Goal: Use online tool/utility

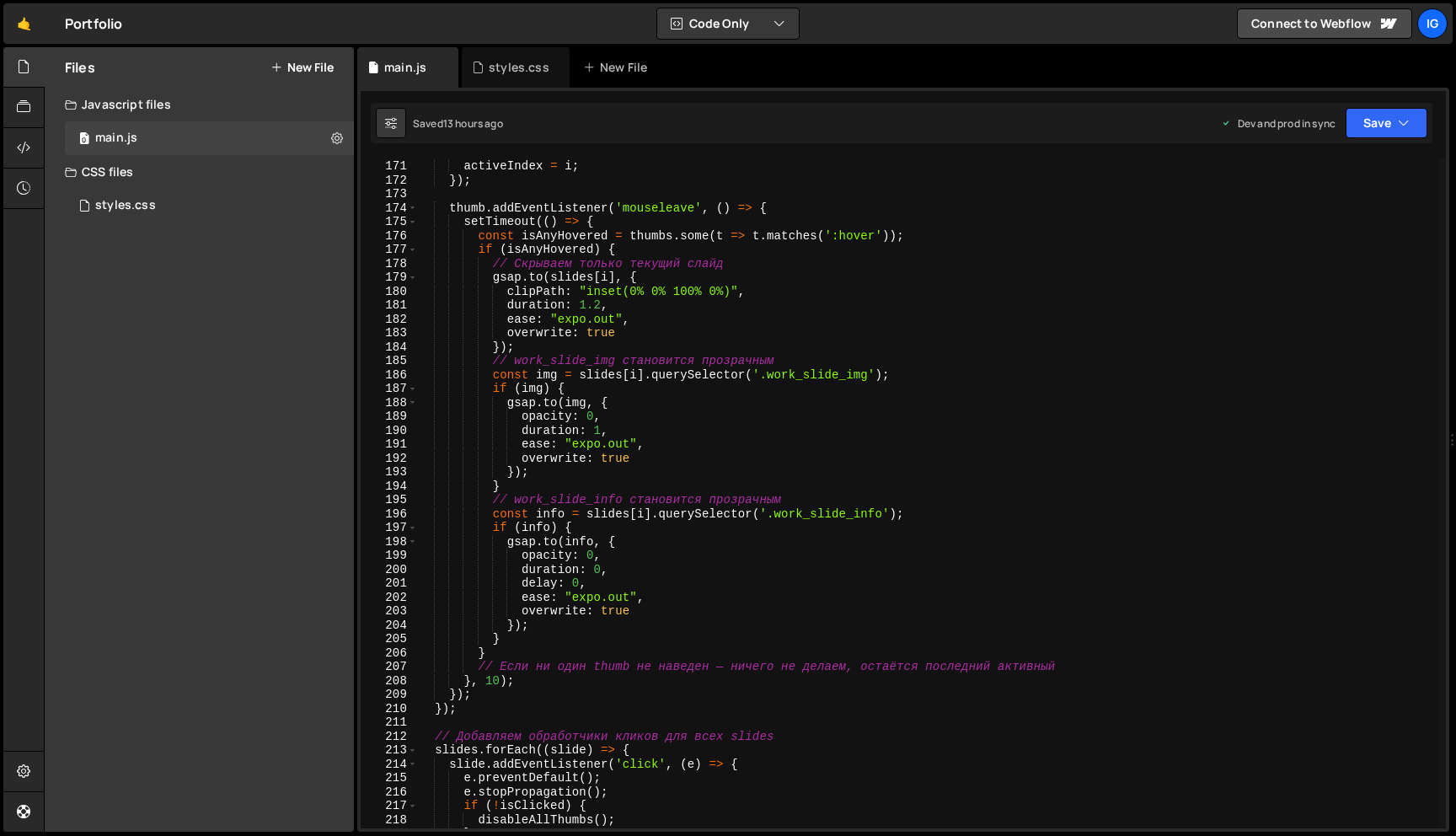
scroll to position [2343, 0]
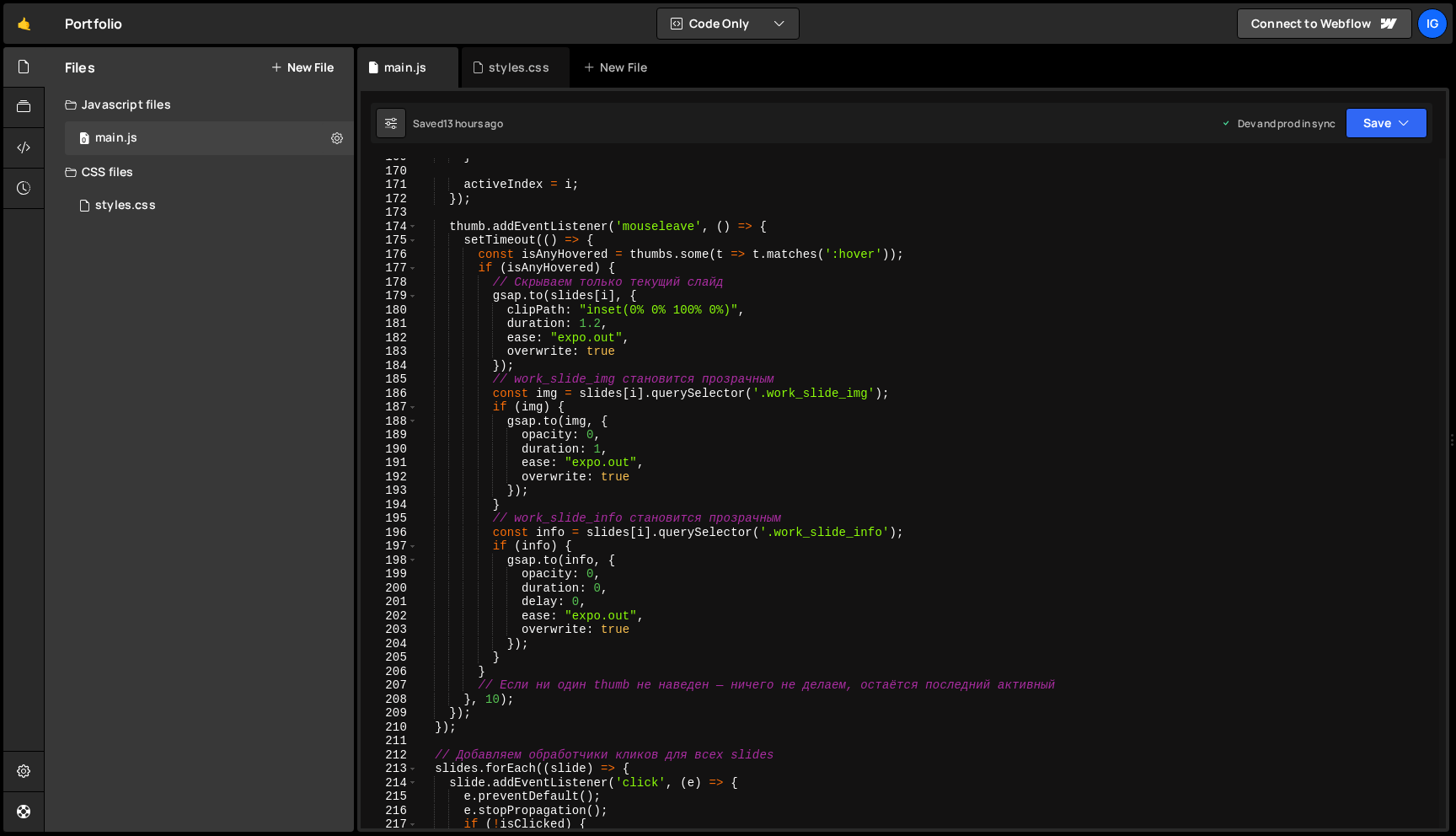
click at [593, 434] on div "} activeIndex = i ; }) ; thumb . addEventListener ( 'mouseleave' , ( ) => { set…" at bounding box center [927, 499] width 1022 height 698
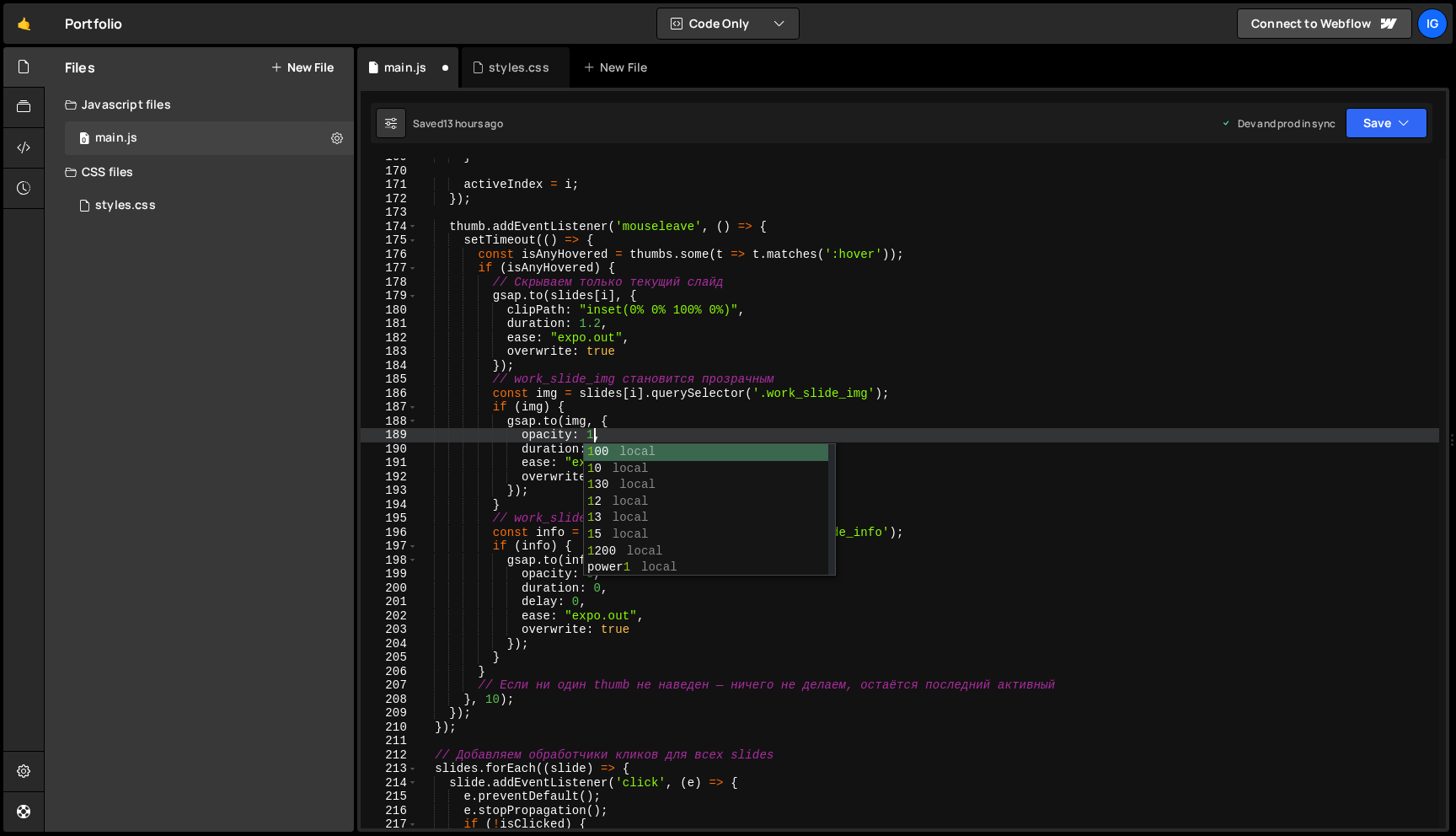
scroll to position [0, 12]
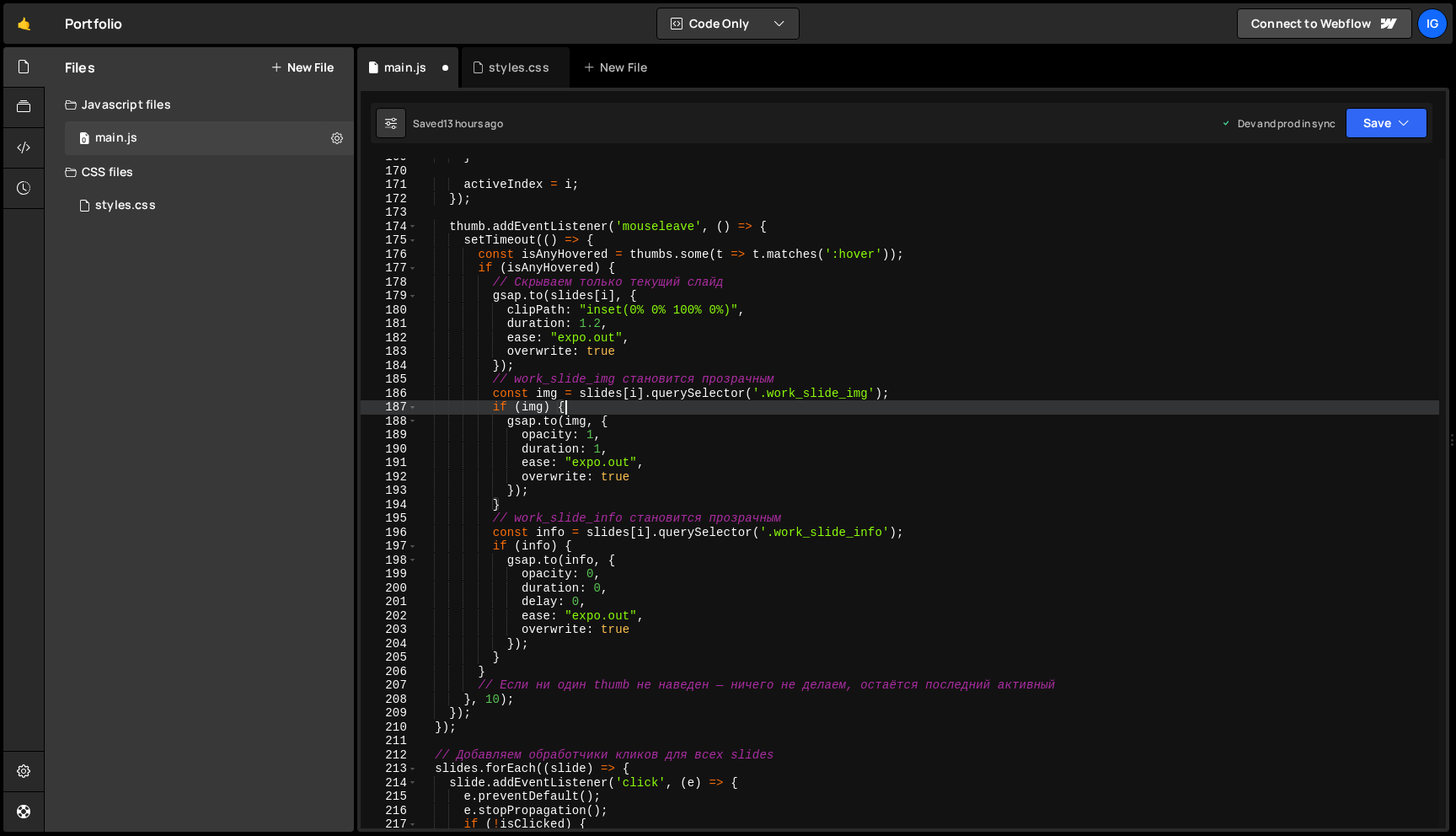
click at [633, 412] on div "} activeIndex = i ; }) ; thumb . addEventListener ( 'mouseleave' , ( ) => { set…" at bounding box center [927, 499] width 1022 height 698
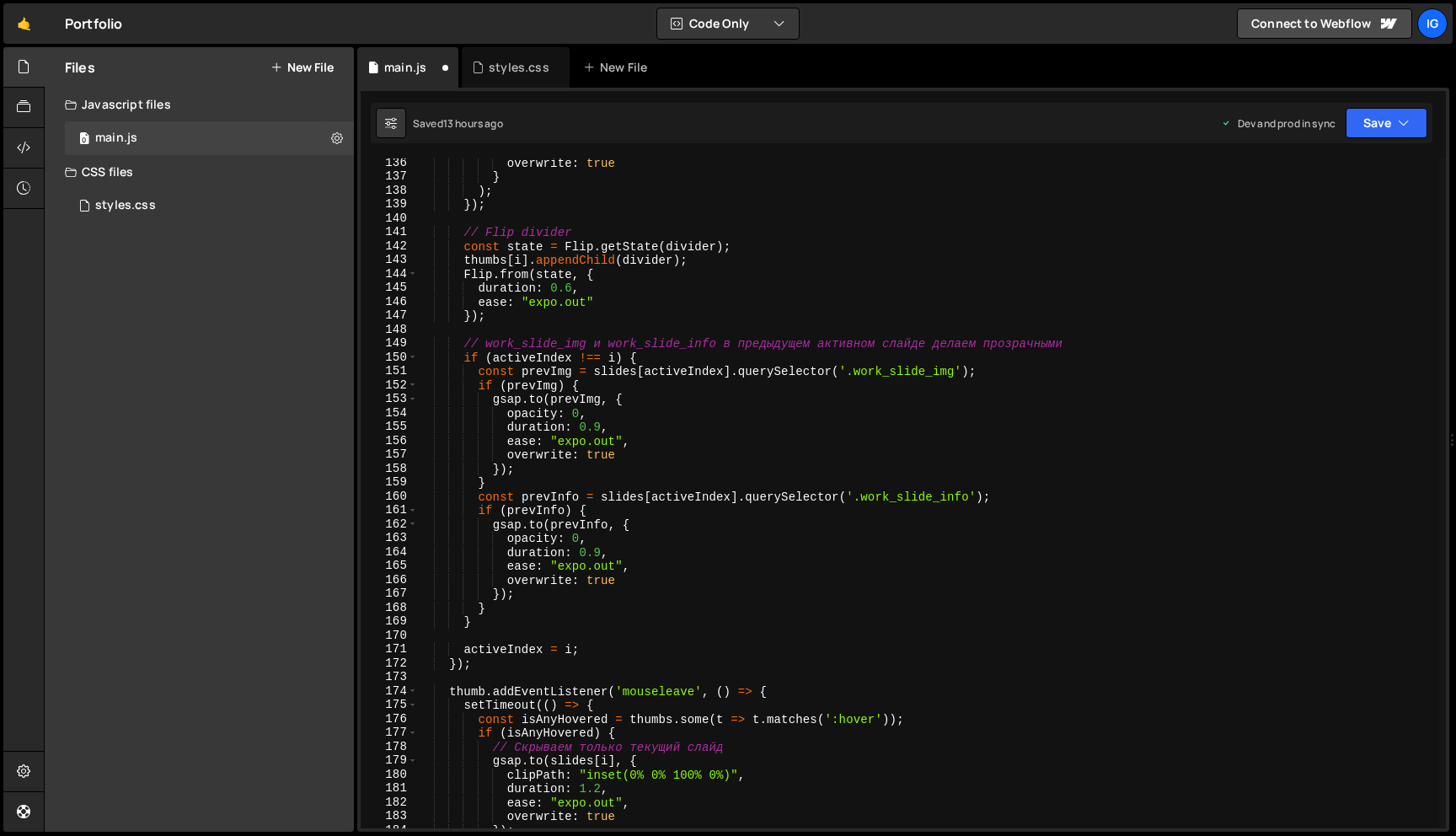
scroll to position [1880, 0]
click at [581, 414] on div "overwrite : true } ) ; }) ; // Flip divider const state = Flip . getState ( div…" at bounding box center [927, 504] width 1022 height 698
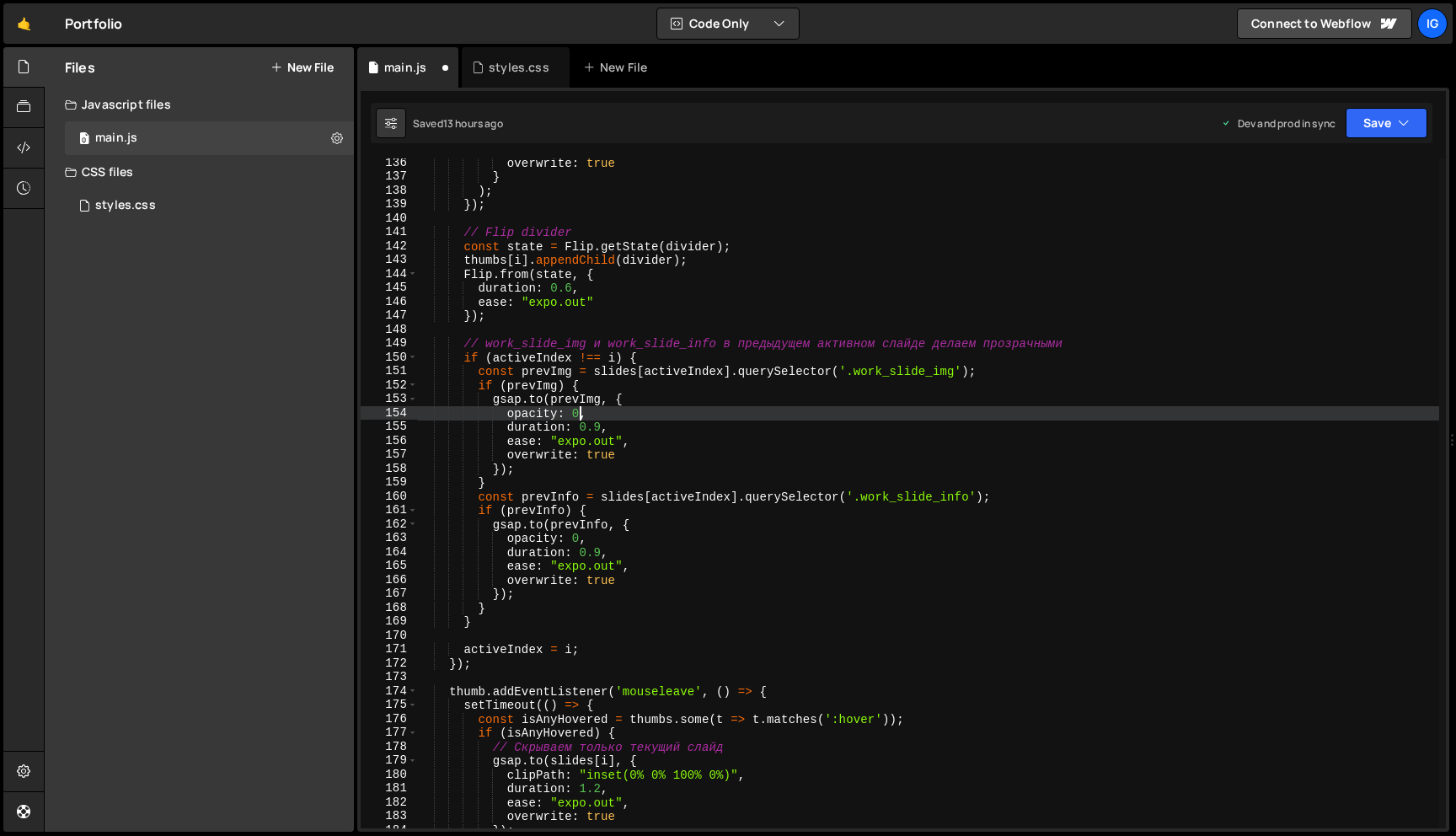
scroll to position [0, 10]
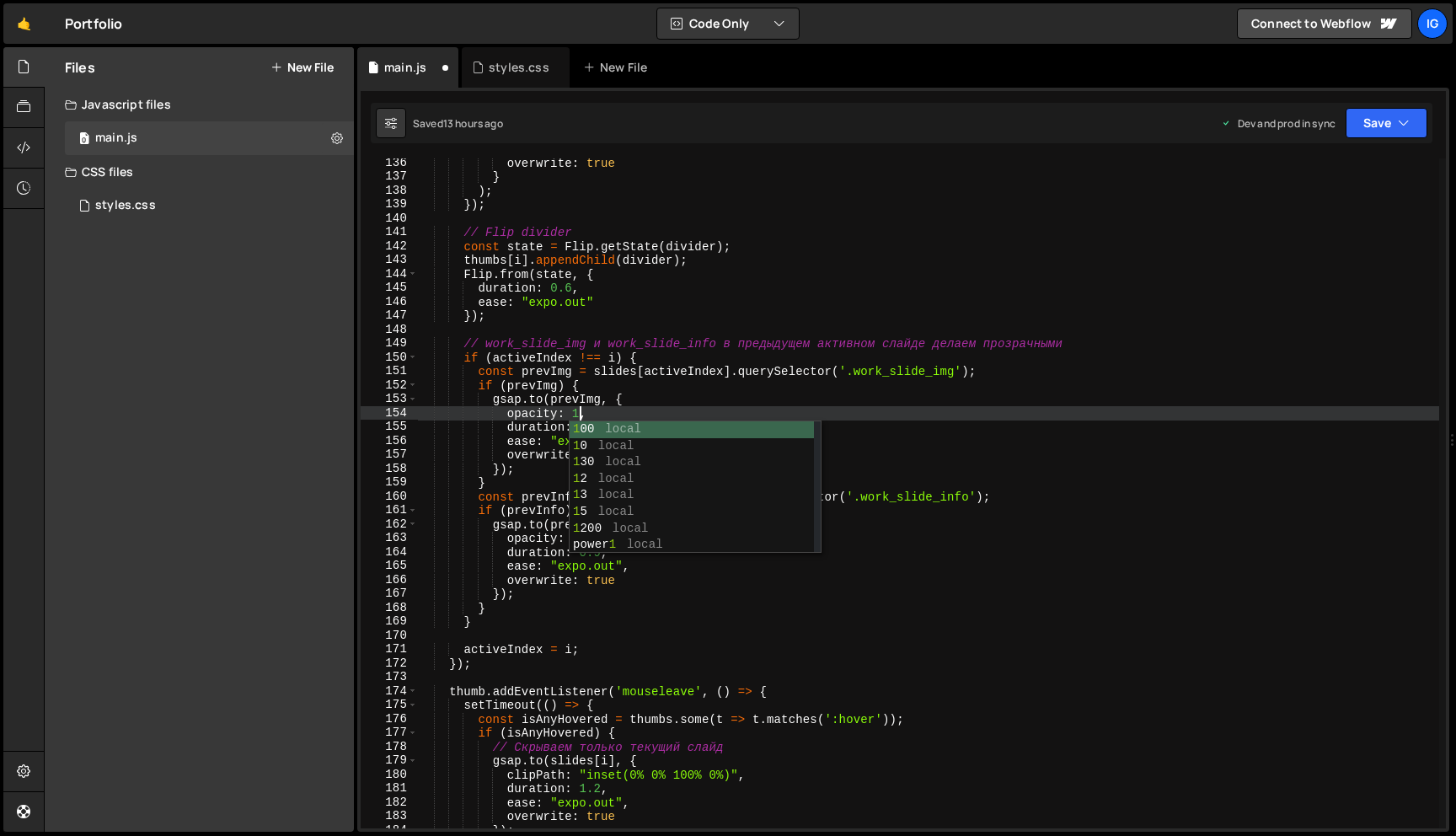
click at [543, 412] on div "overwrite : true } ) ; }) ; // Flip divider const state = Flip . getState ( div…" at bounding box center [927, 504] width 1022 height 698
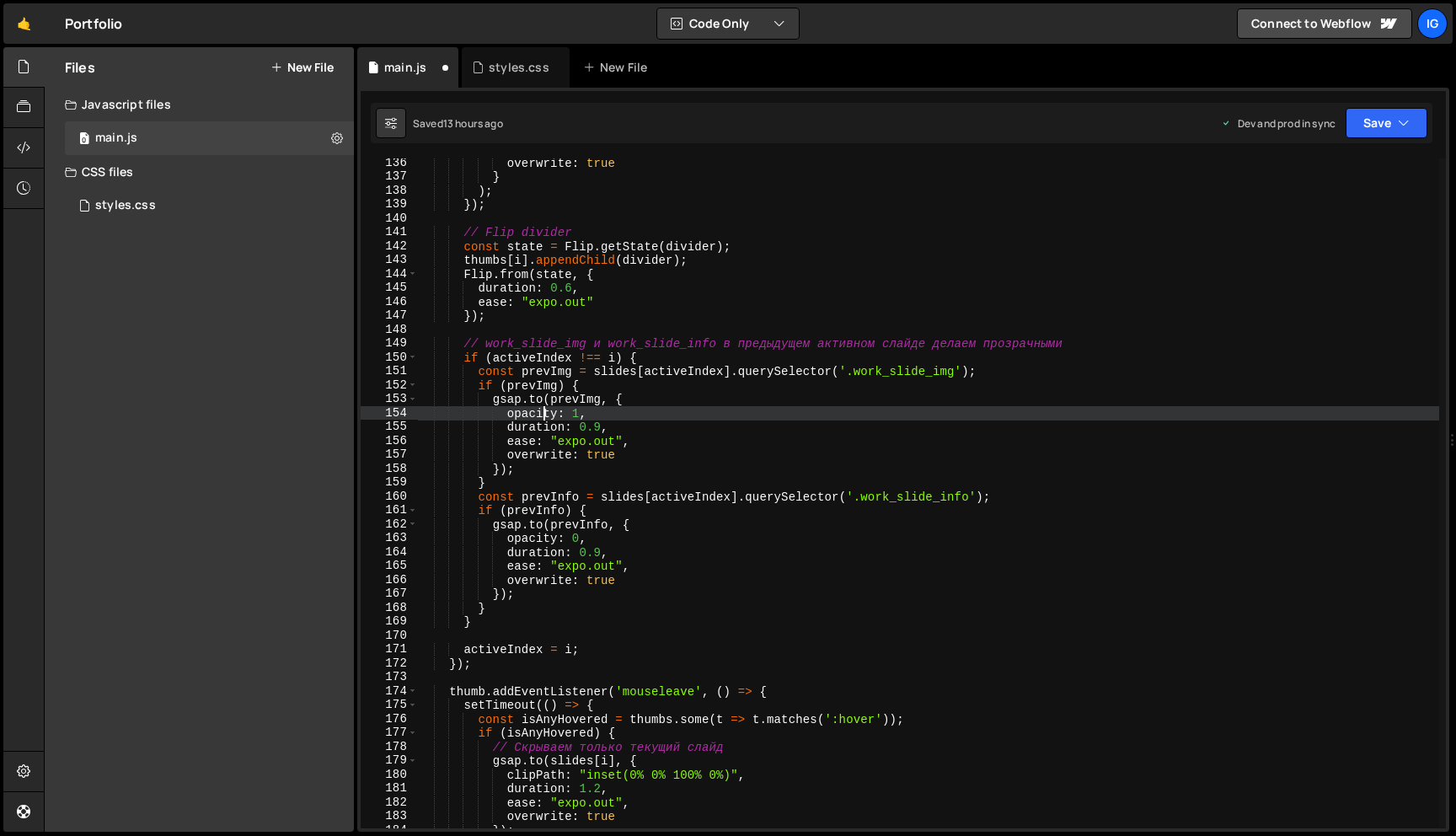
click at [578, 539] on div "overwrite : true } ) ; }) ; // Flip divider const state = Flip . getState ( div…" at bounding box center [927, 504] width 1022 height 698
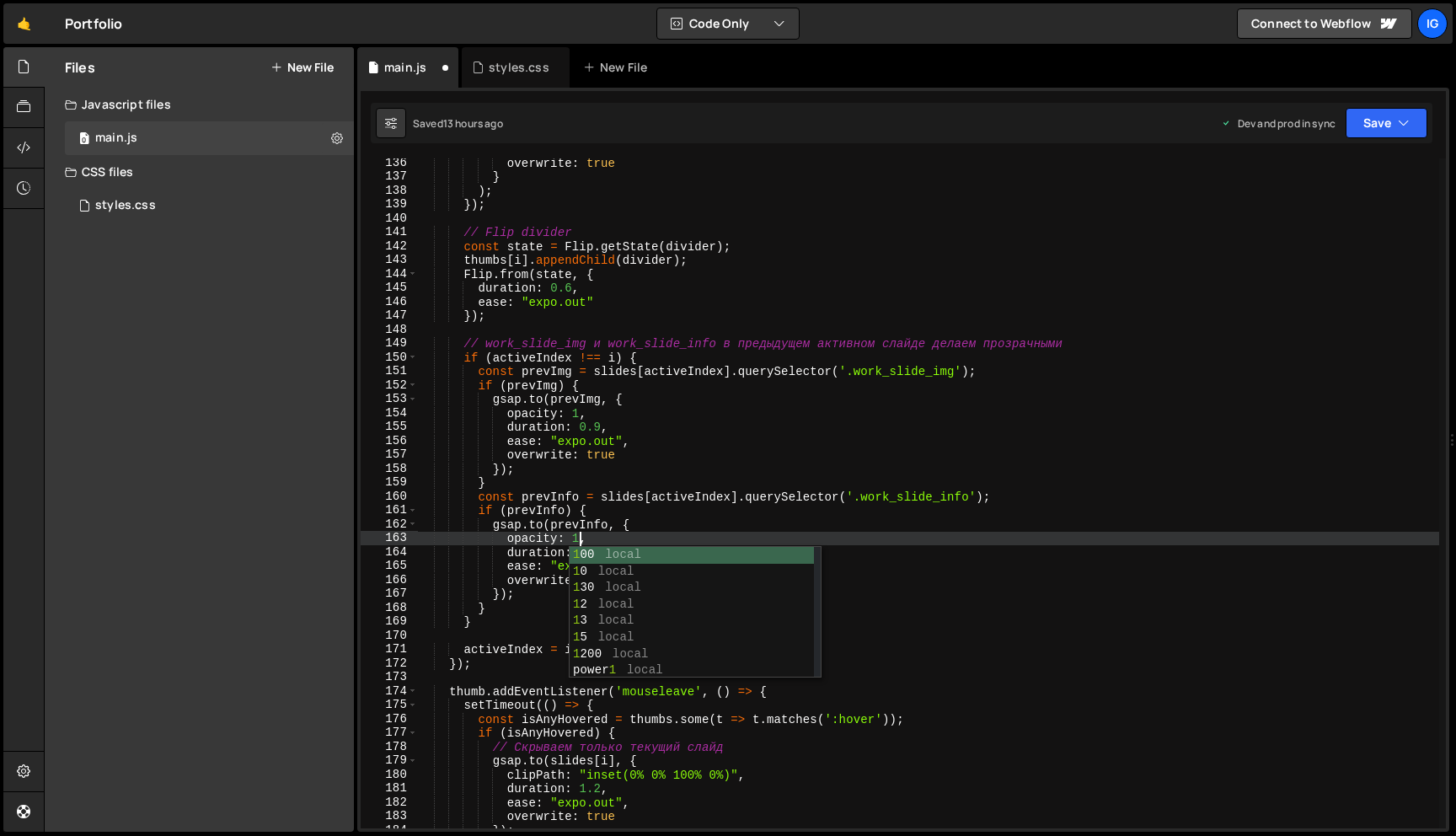
click at [683, 496] on div "overwrite : true } ) ; }) ; // Flip divider const state = Flip . getState ( div…" at bounding box center [927, 504] width 1022 height 698
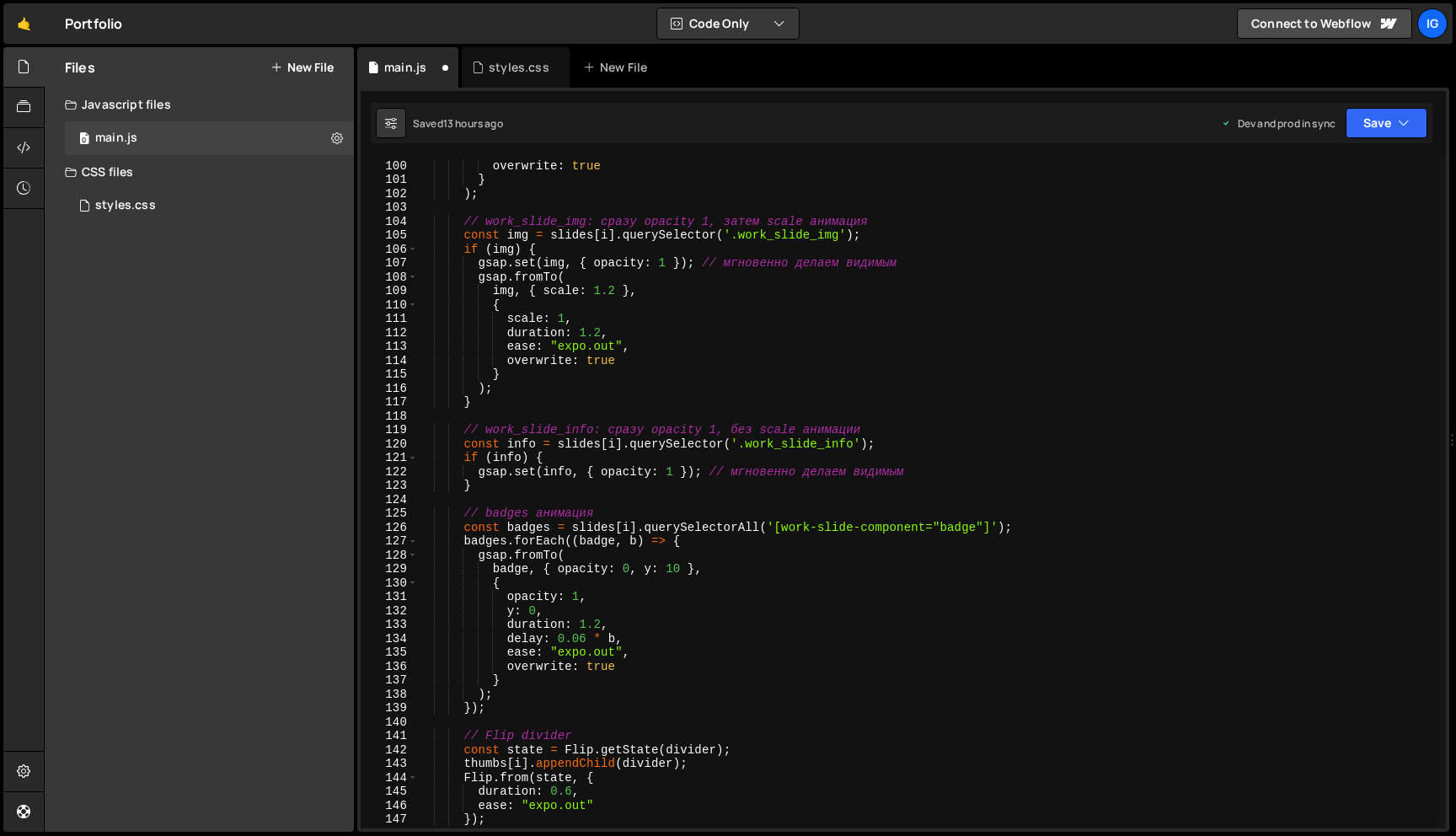
scroll to position [1372, 0]
click at [631, 574] on div "ease : "expo.out" , overwrite : true } ) ; // work_slide_img: сразу opacity 1, …" at bounding box center [927, 498] width 1022 height 698
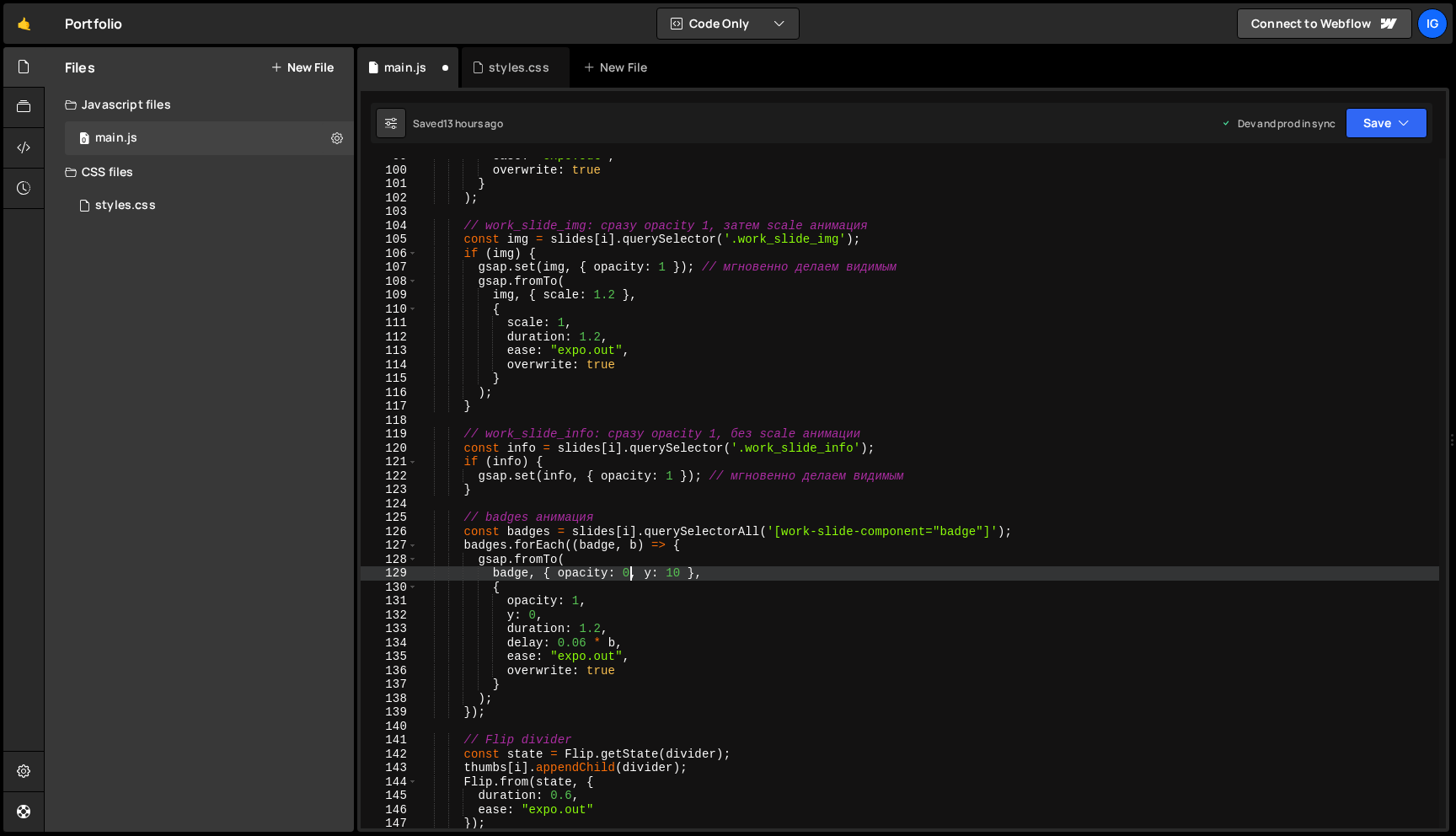
scroll to position [0, 14]
click at [691, 568] on div "ease : "expo.out" , overwrite : true } ) ; // work_slide_img: сразу opacity 1, …" at bounding box center [927, 498] width 1022 height 698
click at [673, 568] on div "ease : "expo.out" , overwrite : true } ) ; // work_slide_img: сразу opacity 1, …" at bounding box center [927, 498] width 1022 height 698
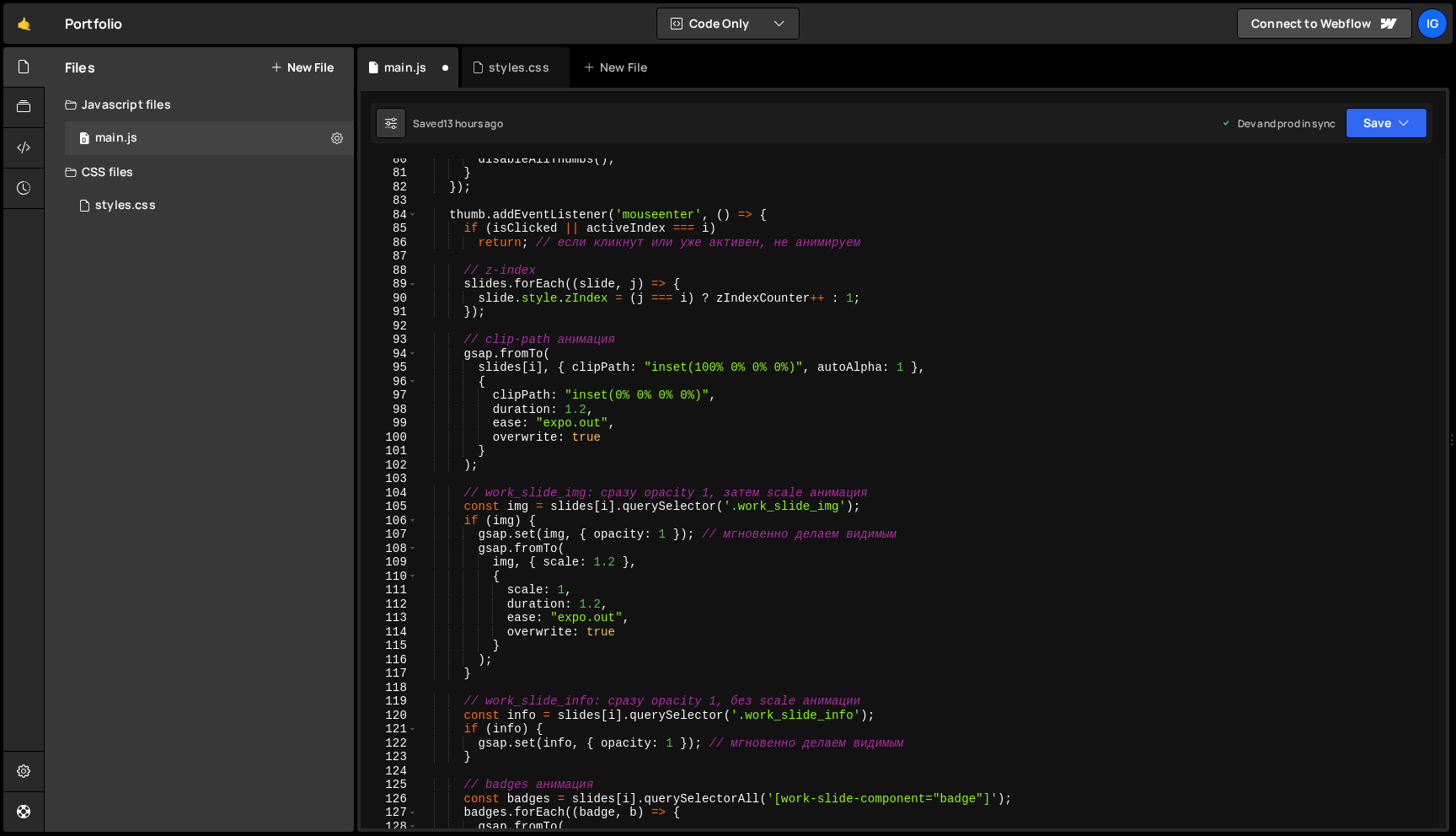
scroll to position [1075, 0]
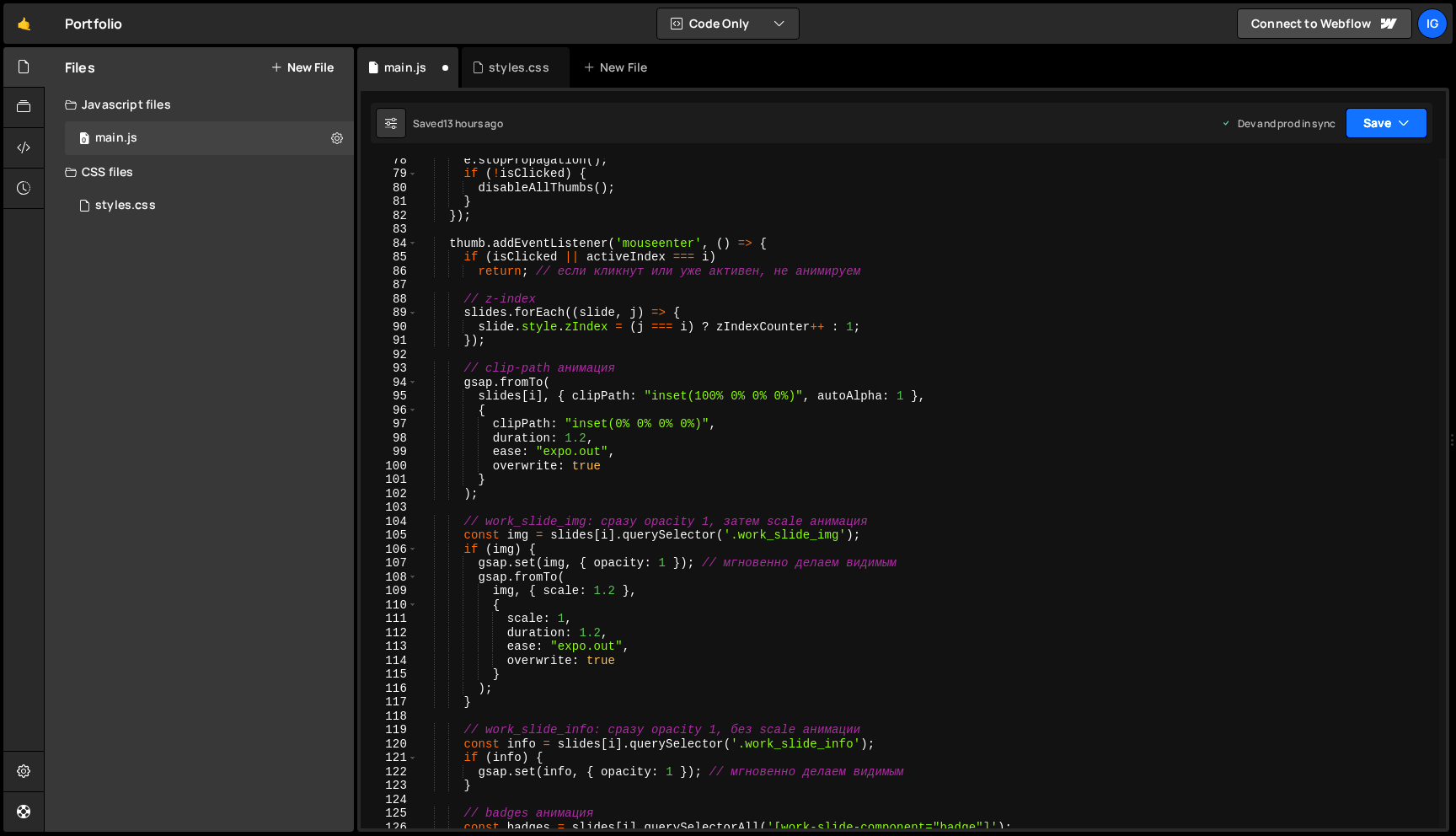
type textarea "badge, { opacity: 1, y: 0 },"
click at [1373, 126] on button "Save" at bounding box center [1387, 124] width 82 height 31
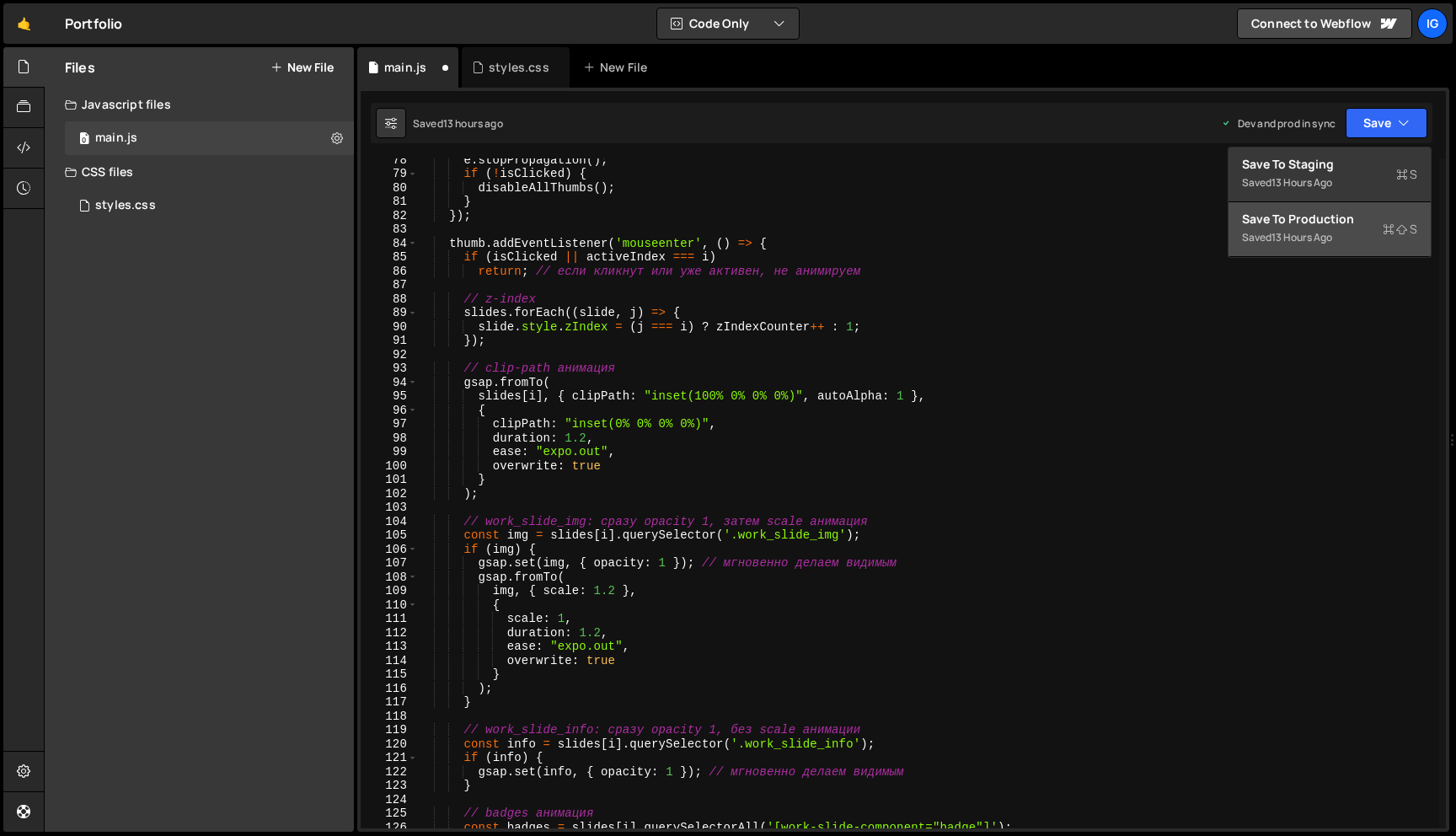
click at [1310, 232] on div "13 hours ago" at bounding box center [1302, 237] width 61 height 14
